Goal: Information Seeking & Learning: Learn about a topic

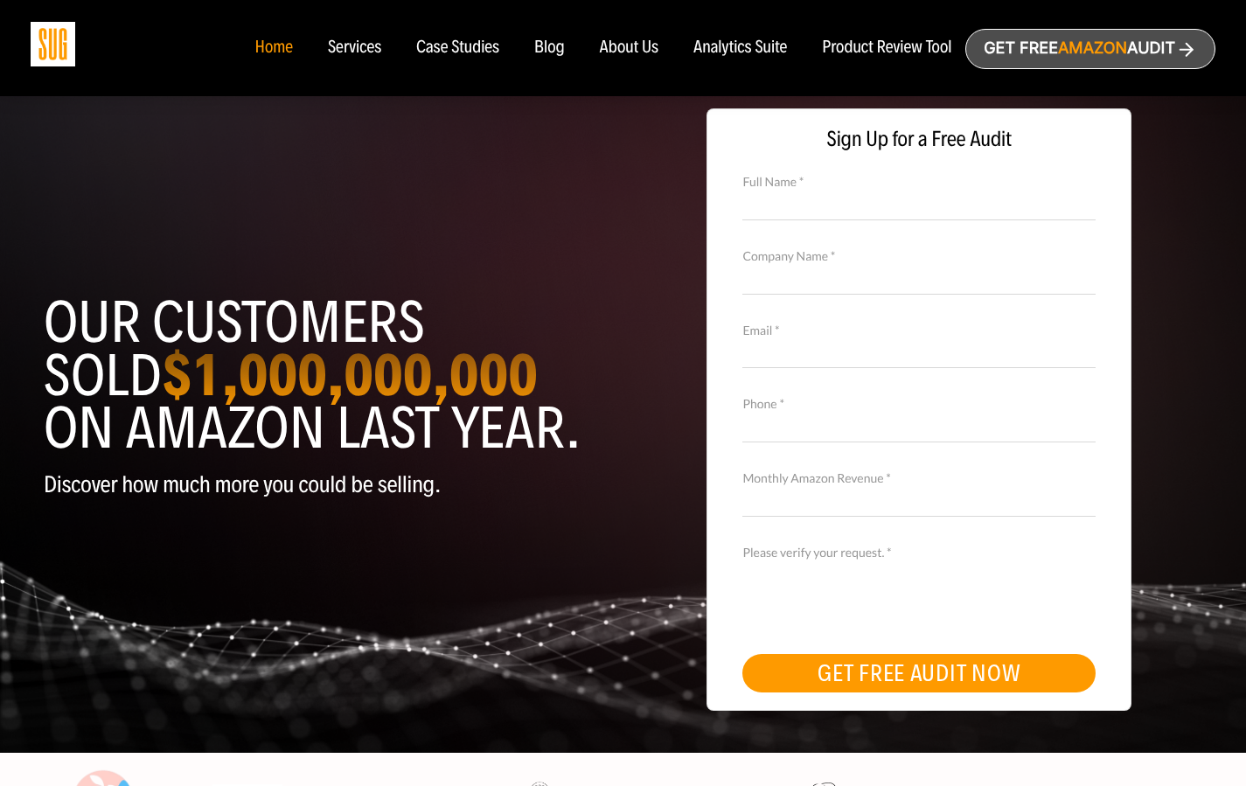
click at [62, 56] on img at bounding box center [53, 44] width 45 height 45
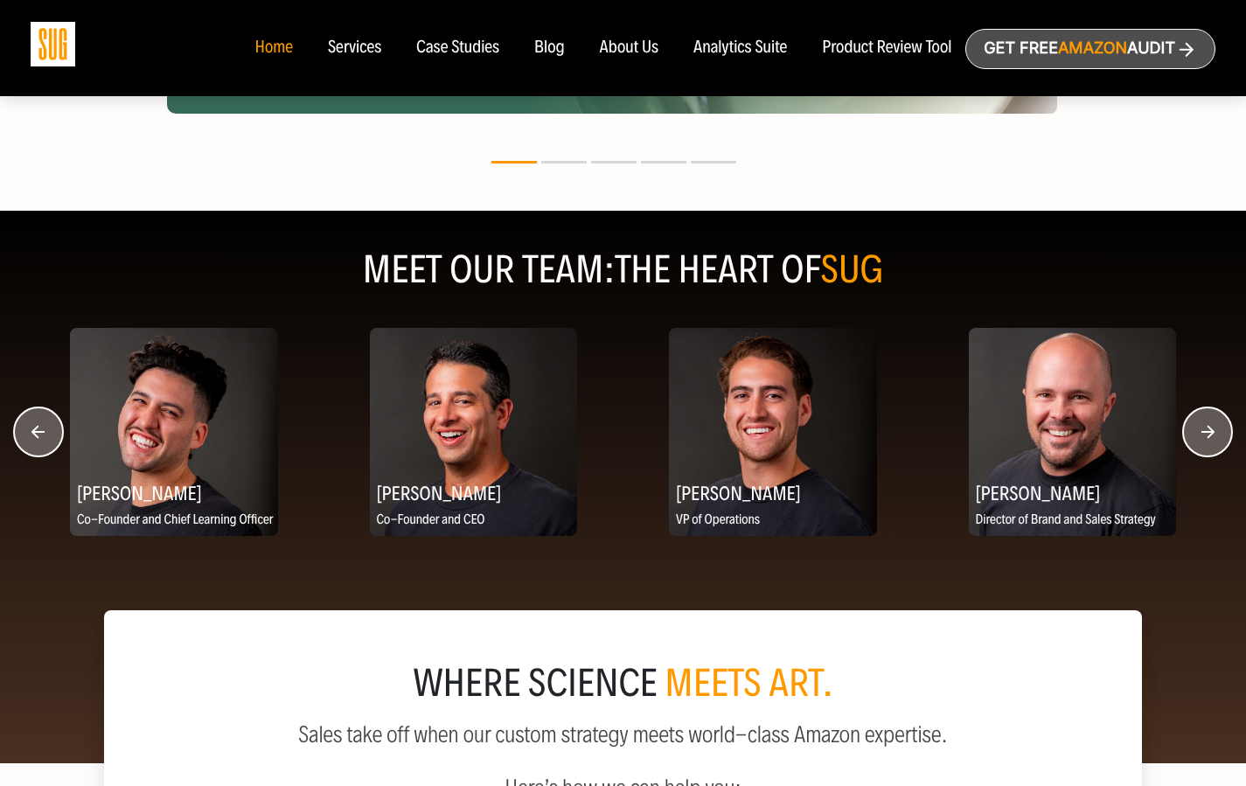
scroll to position [2142, 0]
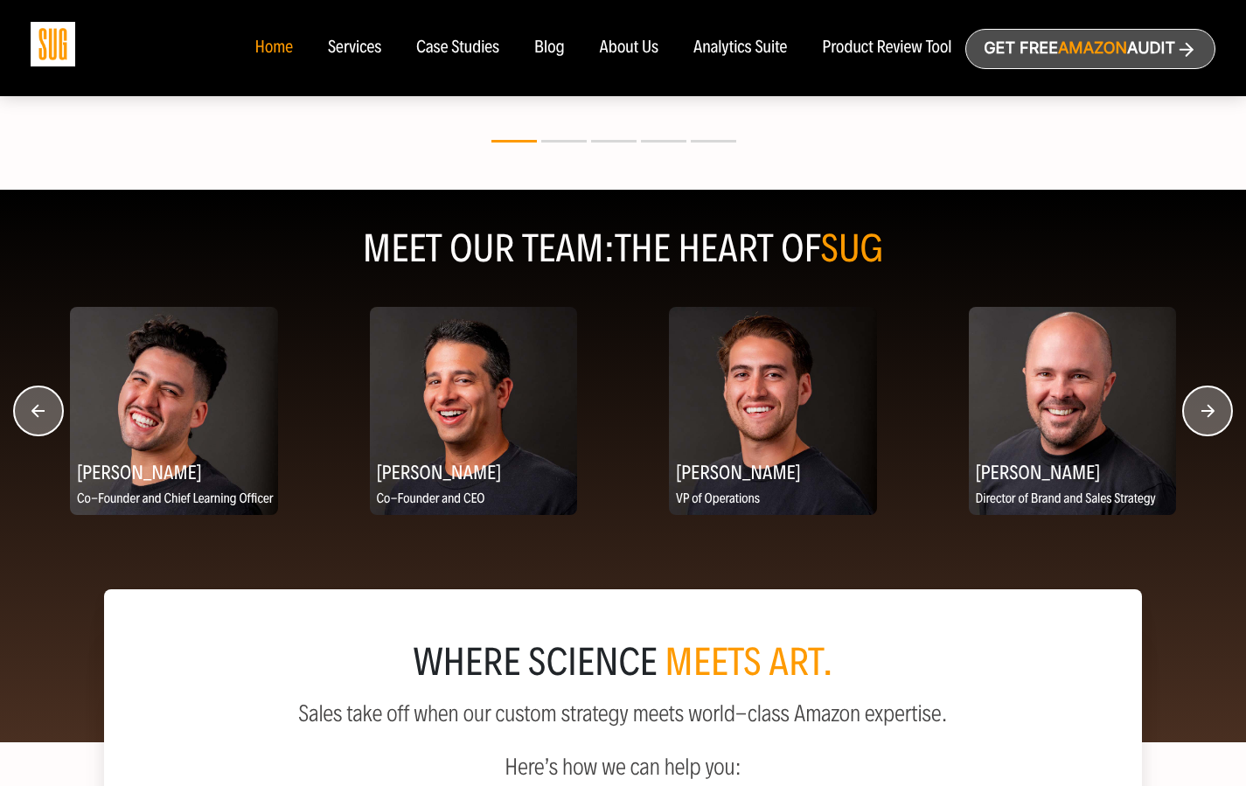
click at [1189, 403] on circle "button" at bounding box center [1207, 410] width 49 height 49
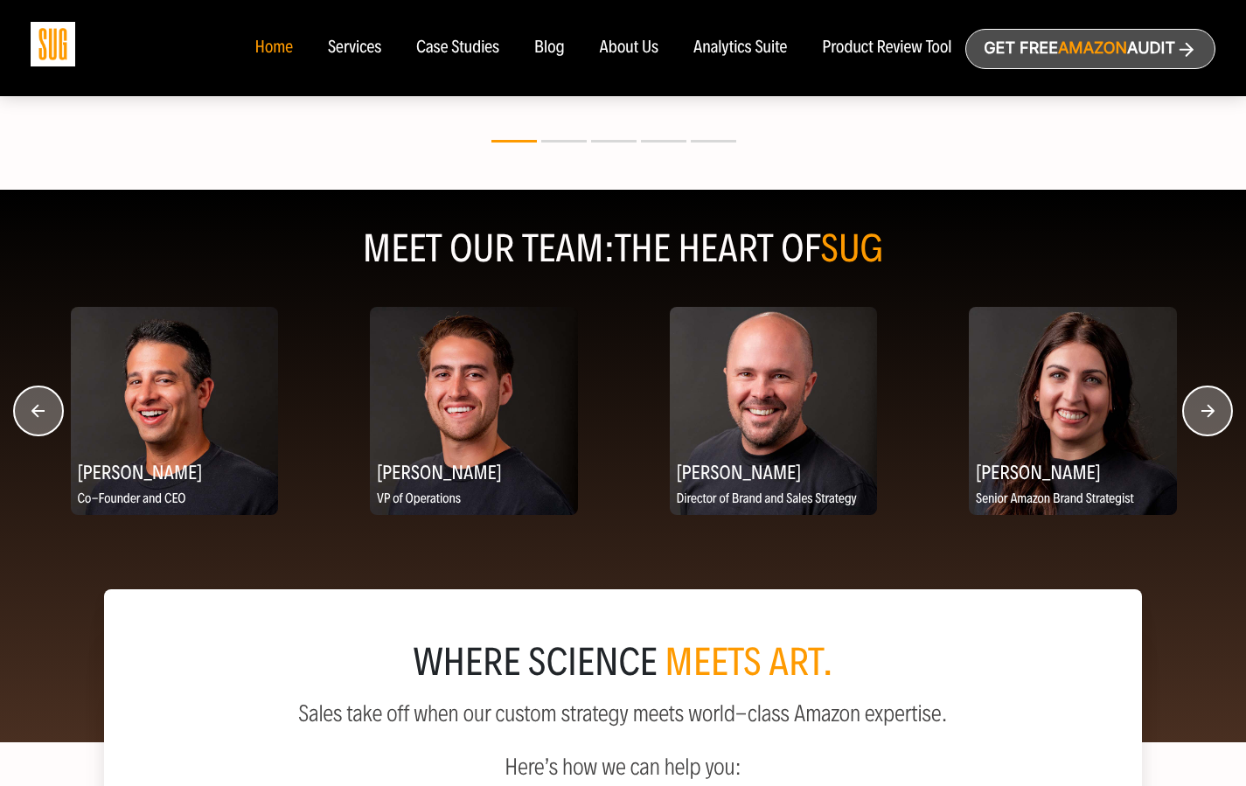
click at [1188, 411] on circle "button" at bounding box center [1207, 410] width 49 height 49
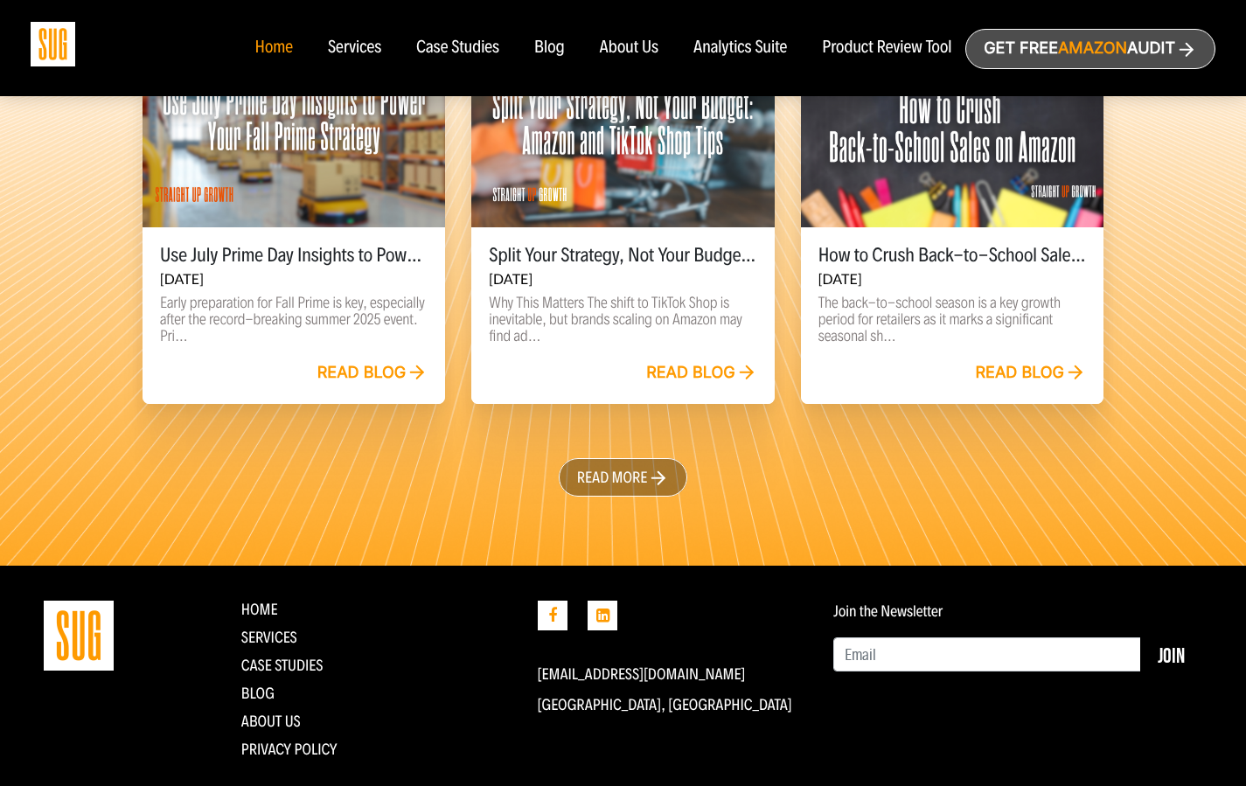
scroll to position [4040, 0]
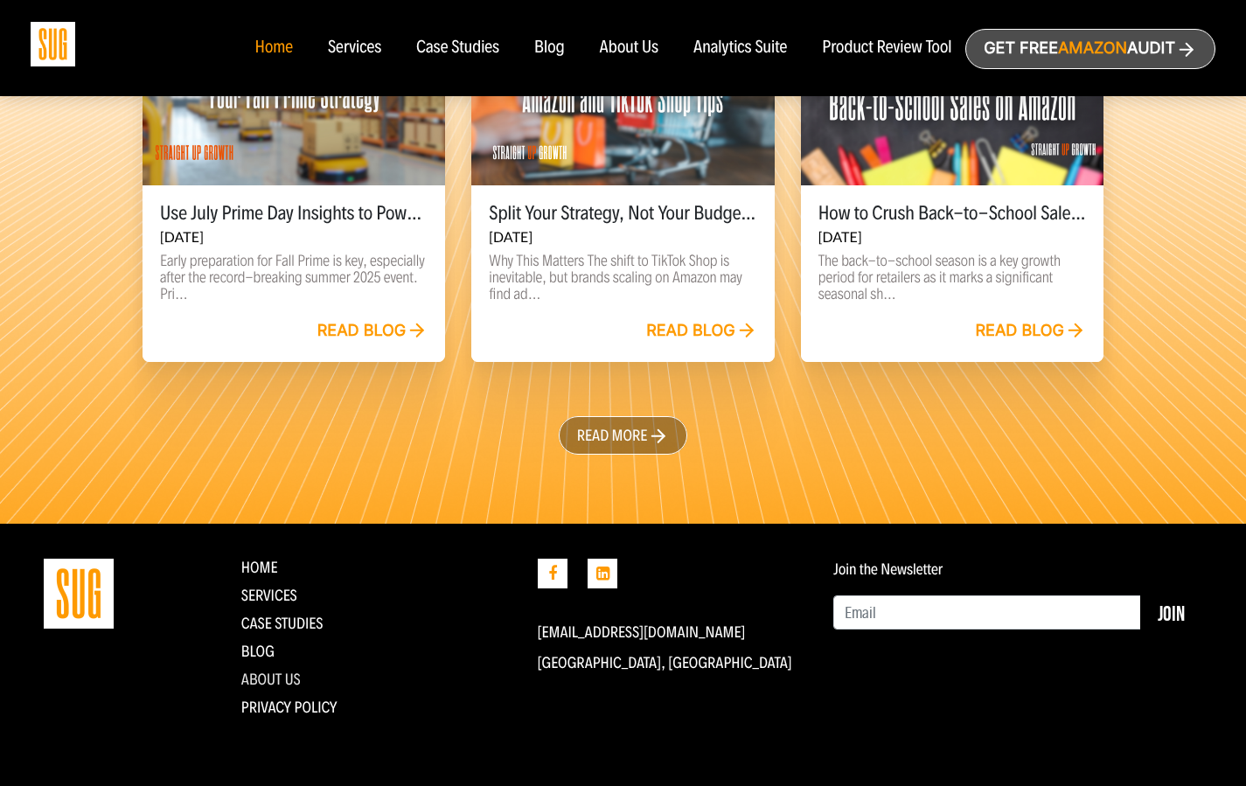
click at [272, 679] on link "About Us" at bounding box center [270, 679] width 59 height 19
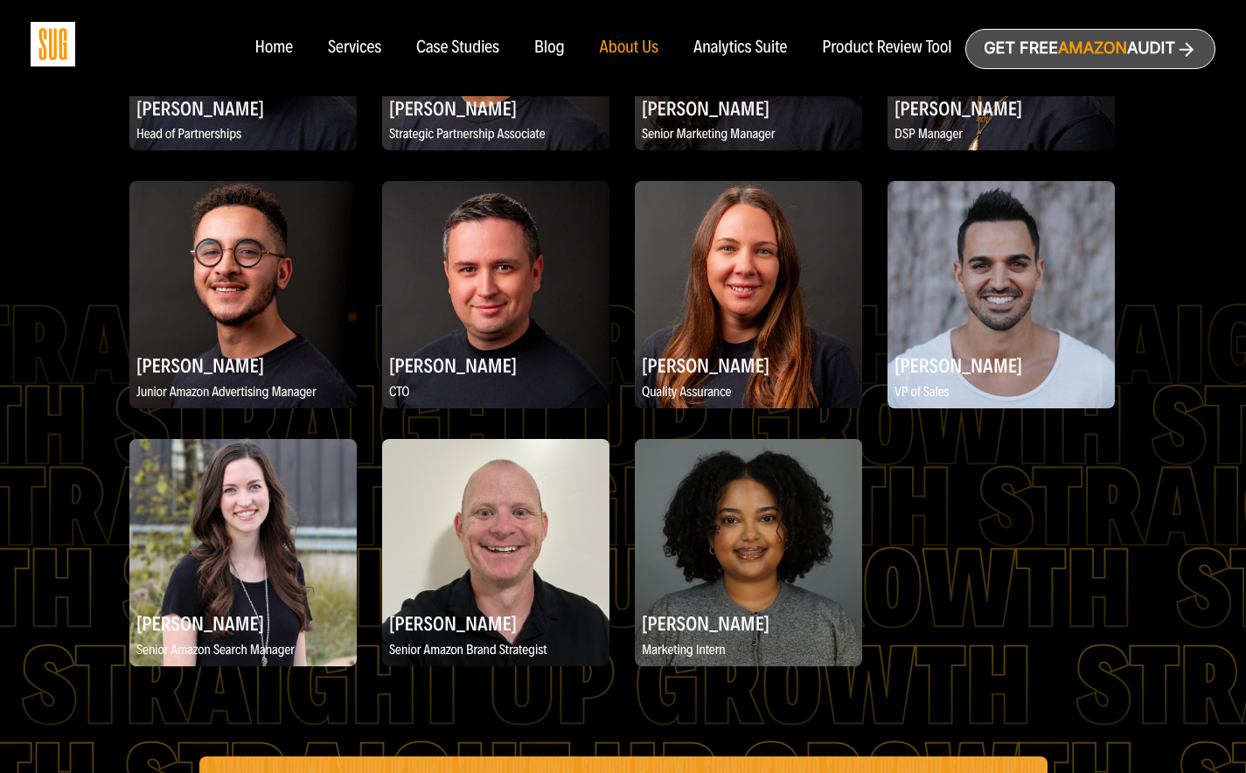
scroll to position [2269, 0]
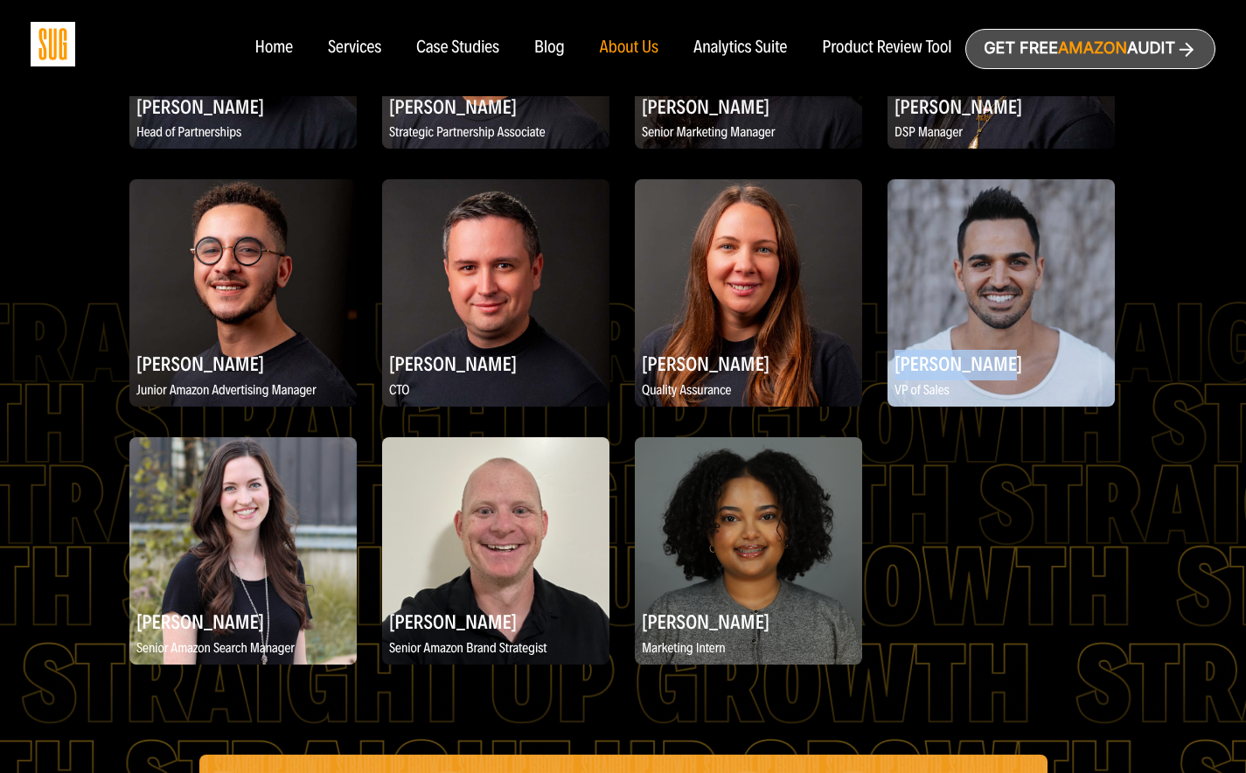
drag, startPoint x: 980, startPoint y: 416, endPoint x: 894, endPoint y: 421, distance: 85.8
click at [894, 380] on h2 "[PERSON_NAME]" at bounding box center [1000, 363] width 227 height 34
copy h2 "[PERSON_NAME]"
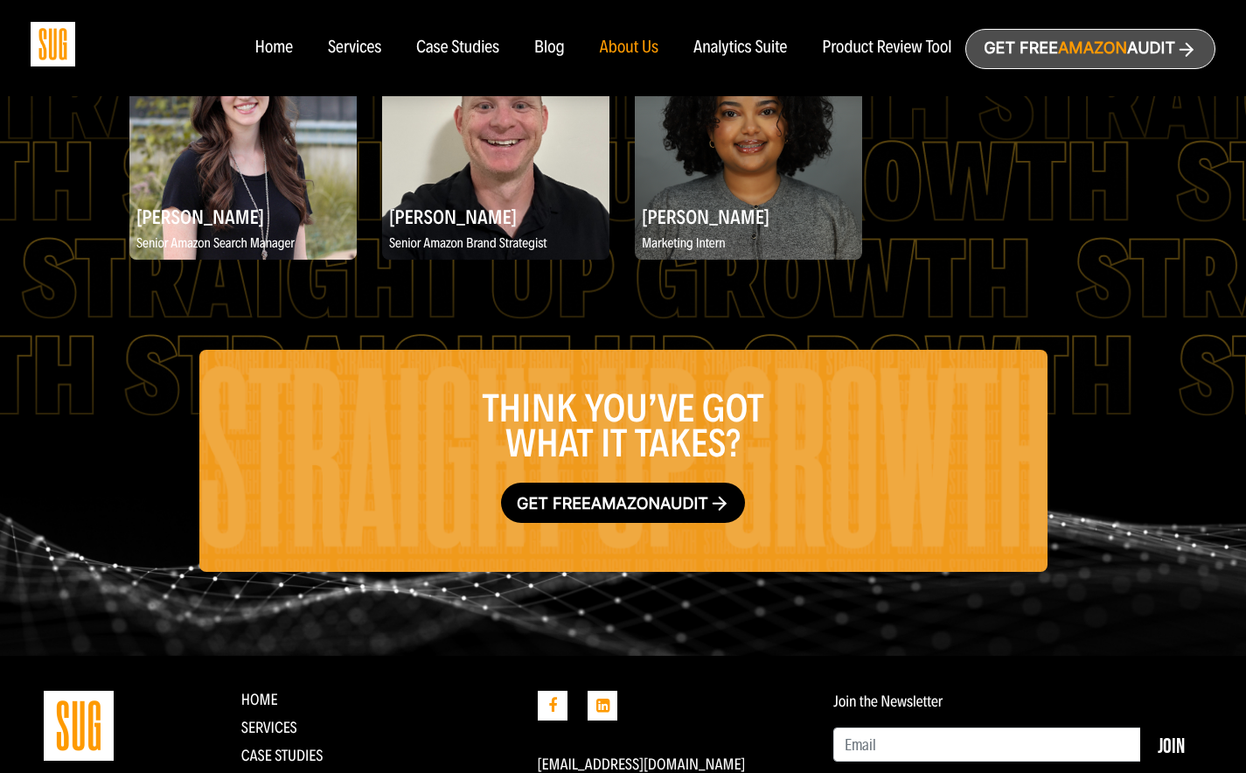
scroll to position [2871, 0]
